Goal: Task Accomplishment & Management: Manage account settings

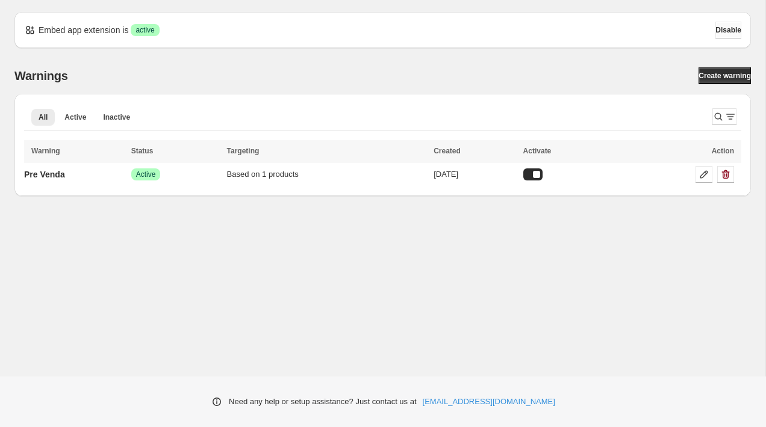
click at [727, 31] on span "Disable" at bounding box center [728, 30] width 26 height 10
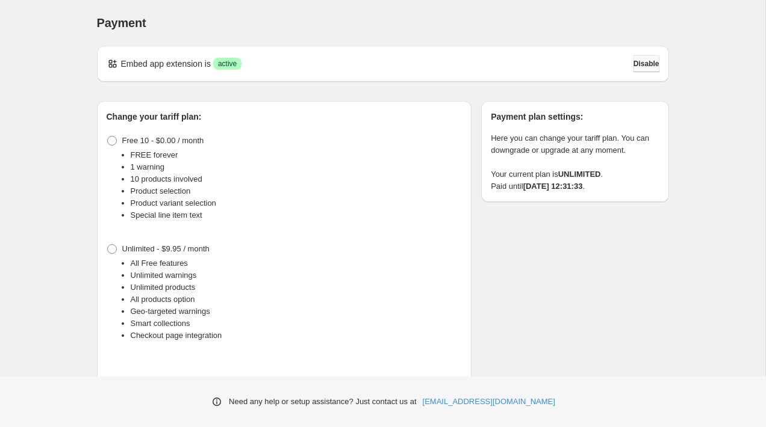
click at [635, 67] on span "Disable" at bounding box center [646, 64] width 26 height 10
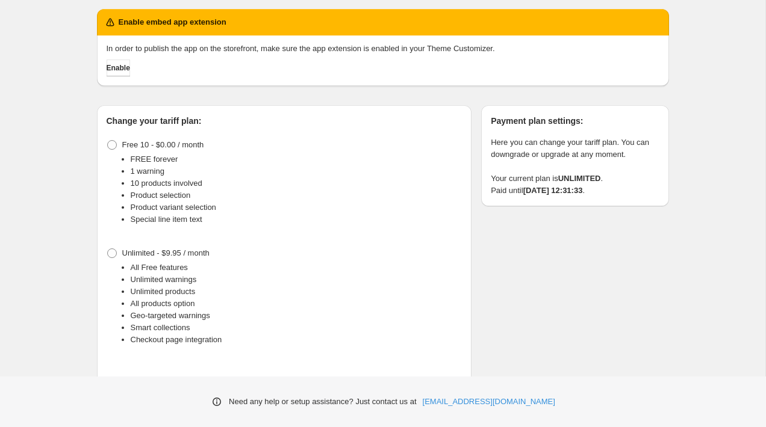
scroll to position [51, 0]
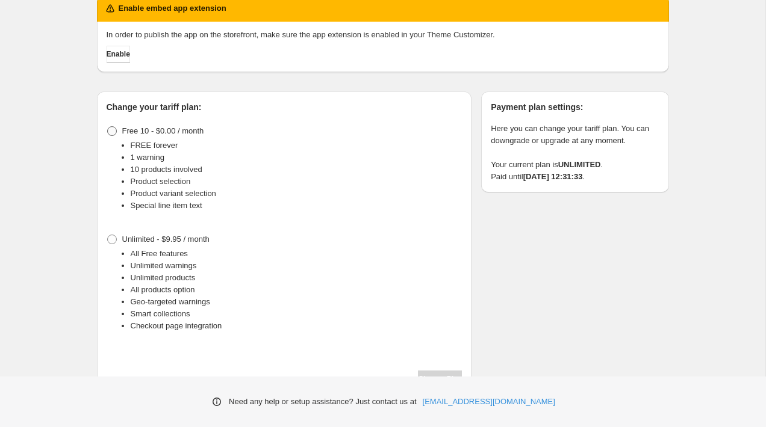
click at [115, 129] on span at bounding box center [112, 131] width 10 height 10
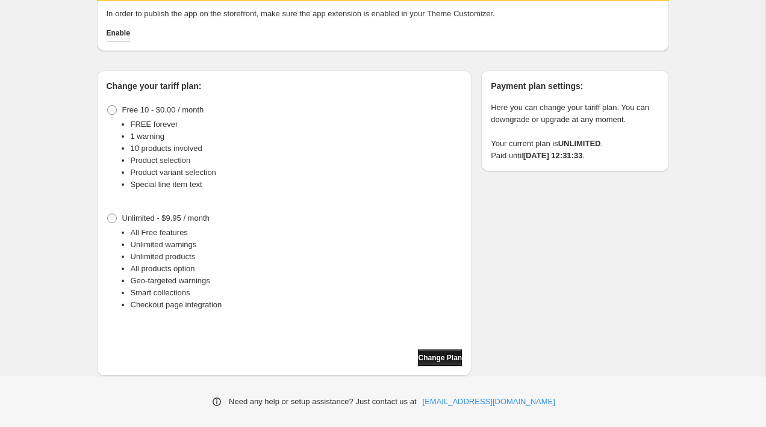
click at [433, 358] on span "Change Plan" at bounding box center [440, 358] width 44 height 10
click at [429, 356] on span "Change Plan" at bounding box center [440, 358] width 44 height 10
